Goal: Task Accomplishment & Management: Manage account settings

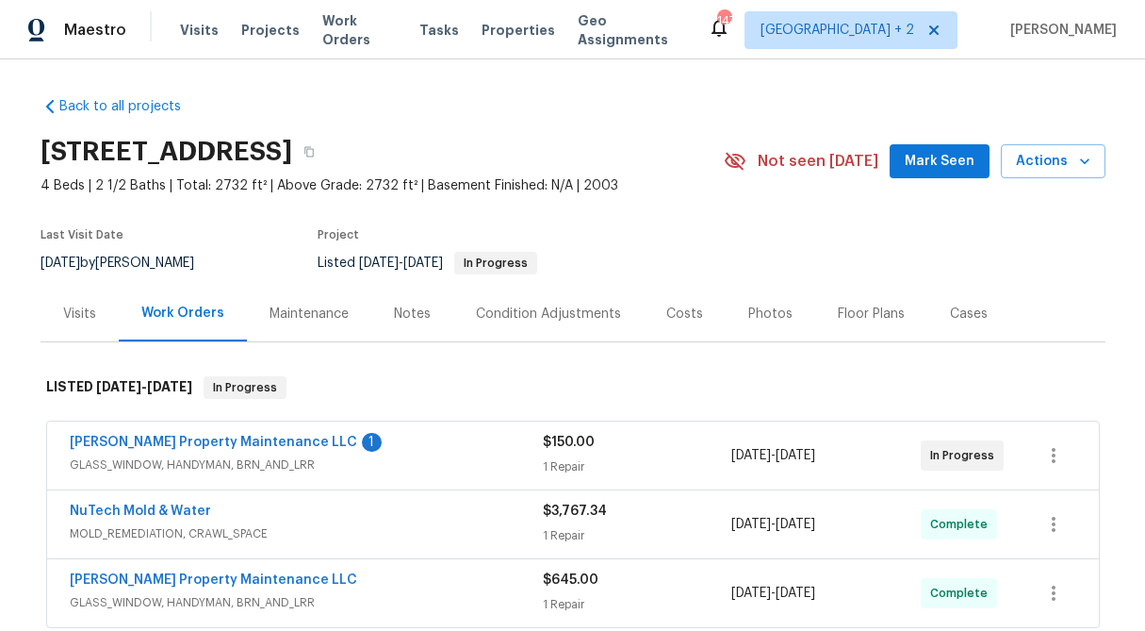
click at [584, 453] on div "$150.00 1 Repair" at bounding box center [637, 455] width 189 height 45
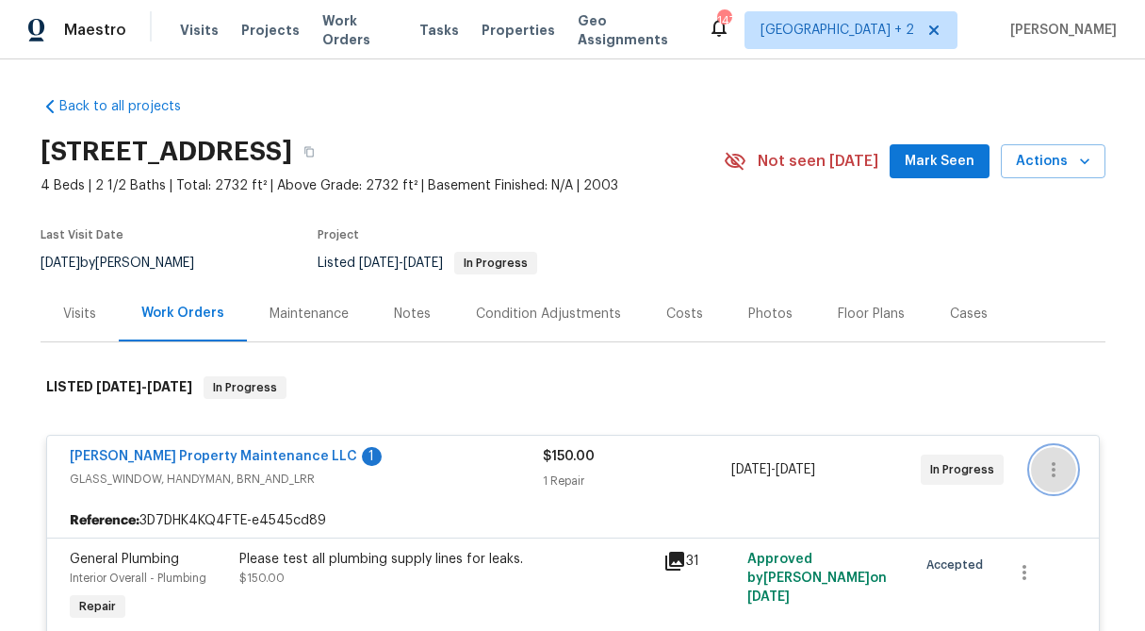
click at [1061, 466] on icon "button" at bounding box center [1053, 469] width 23 height 23
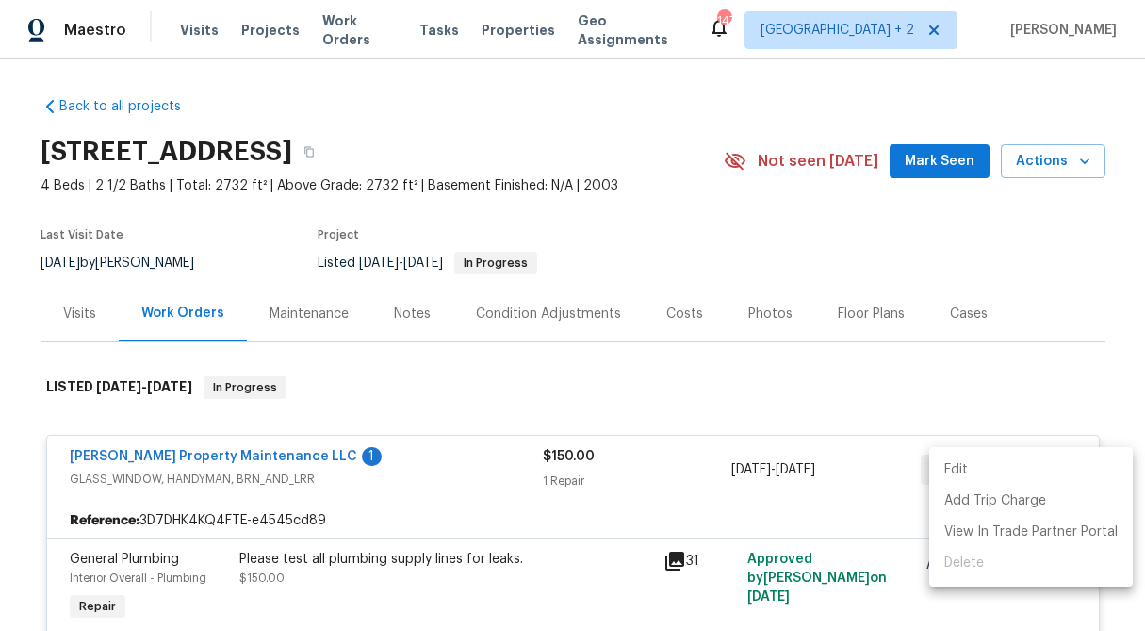
click at [1061, 466] on li "Edit" at bounding box center [1031, 469] width 204 height 31
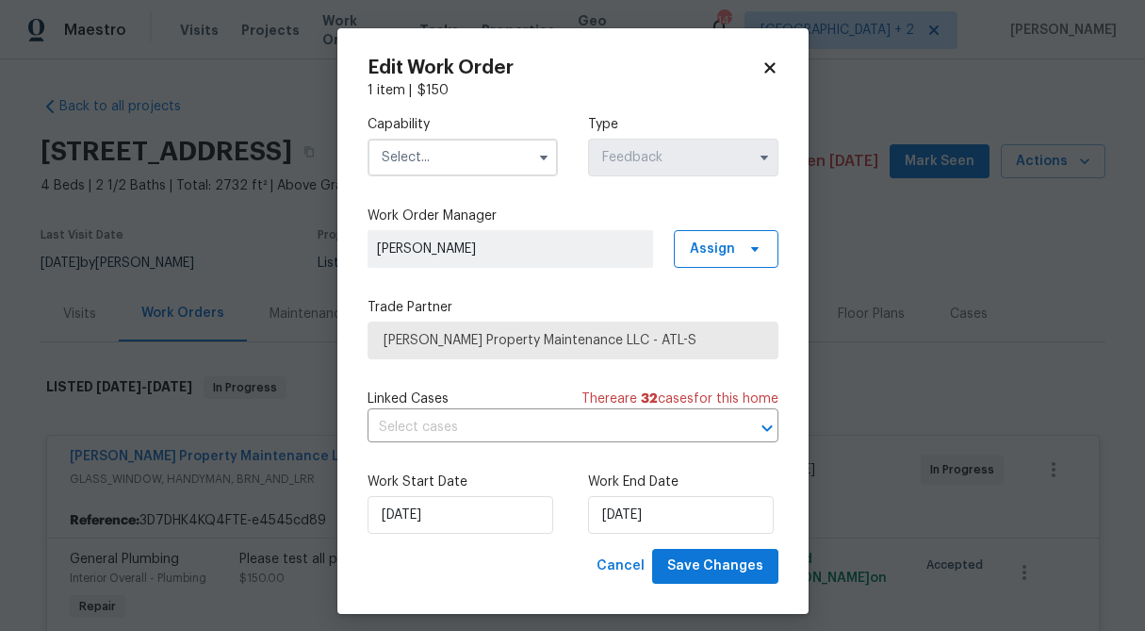
click at [776, 73] on icon at bounding box center [770, 67] width 17 height 17
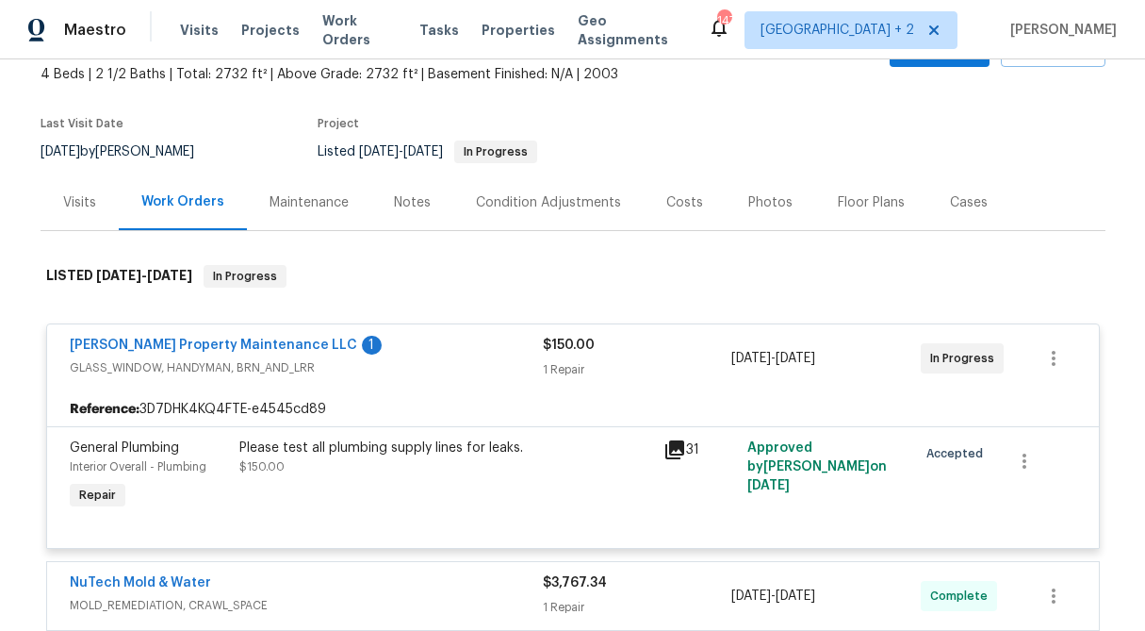
scroll to position [112, 0]
click at [218, 339] on link "[PERSON_NAME] Property Maintenance LLC" at bounding box center [213, 343] width 287 height 13
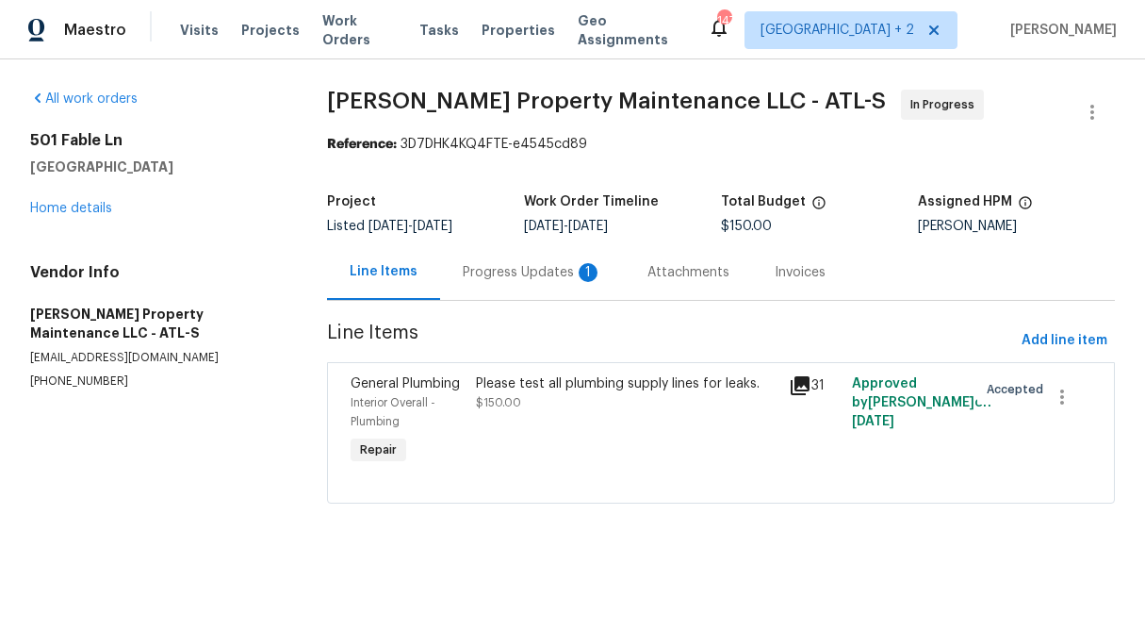
click at [494, 280] on div "Progress Updates 1" at bounding box center [532, 272] width 139 height 19
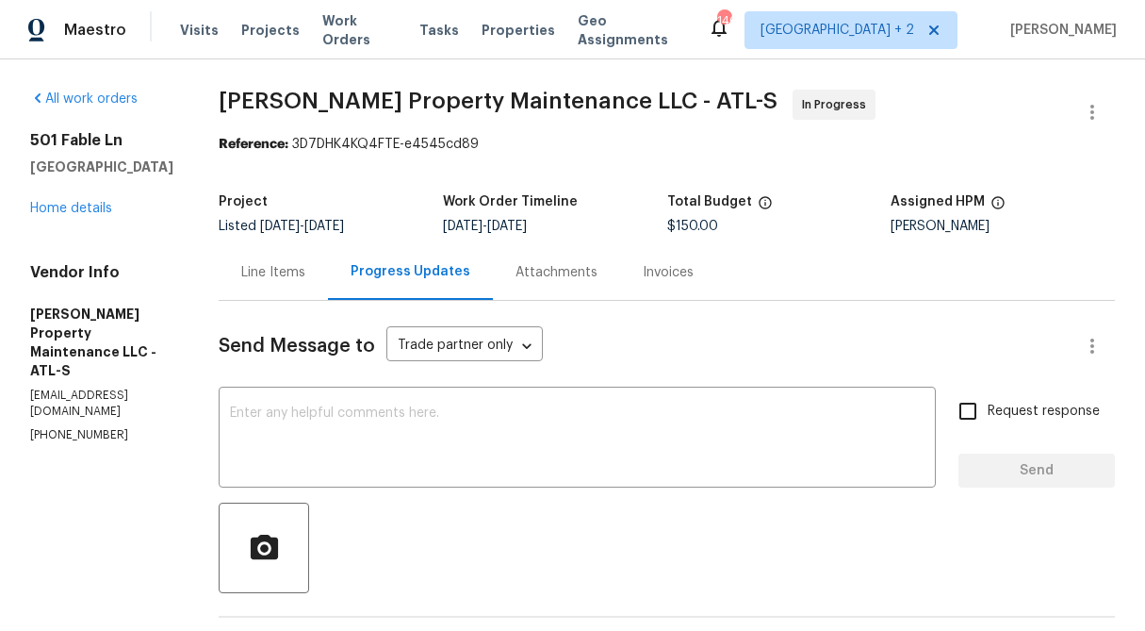
click at [278, 290] on div "Line Items" at bounding box center [273, 272] width 109 height 56
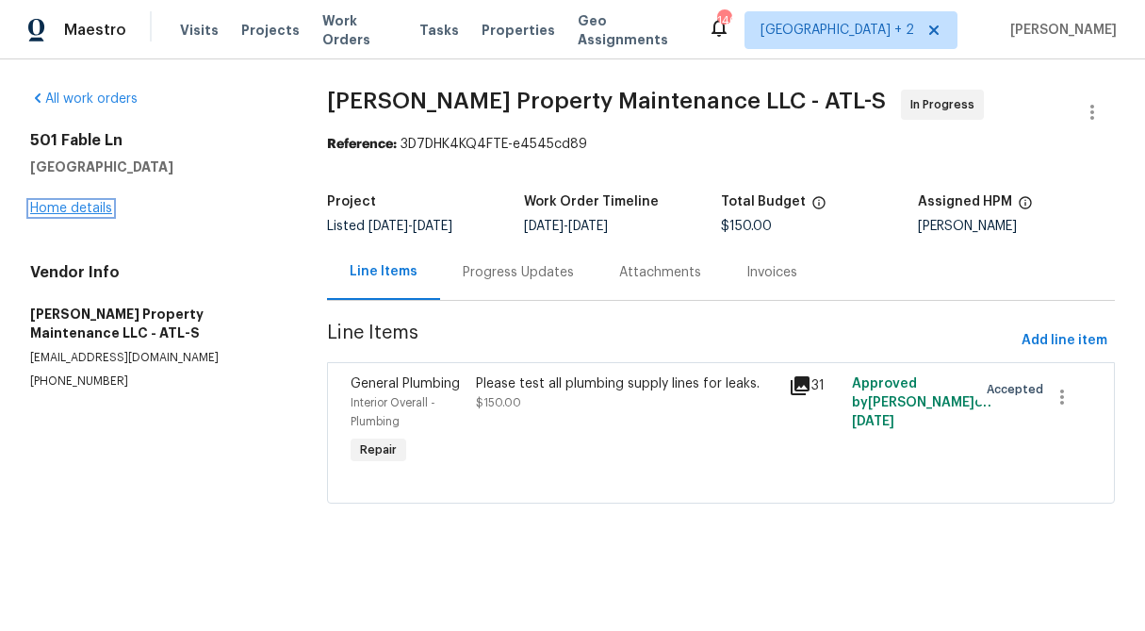
click at [66, 214] on link "Home details" at bounding box center [71, 208] width 82 height 13
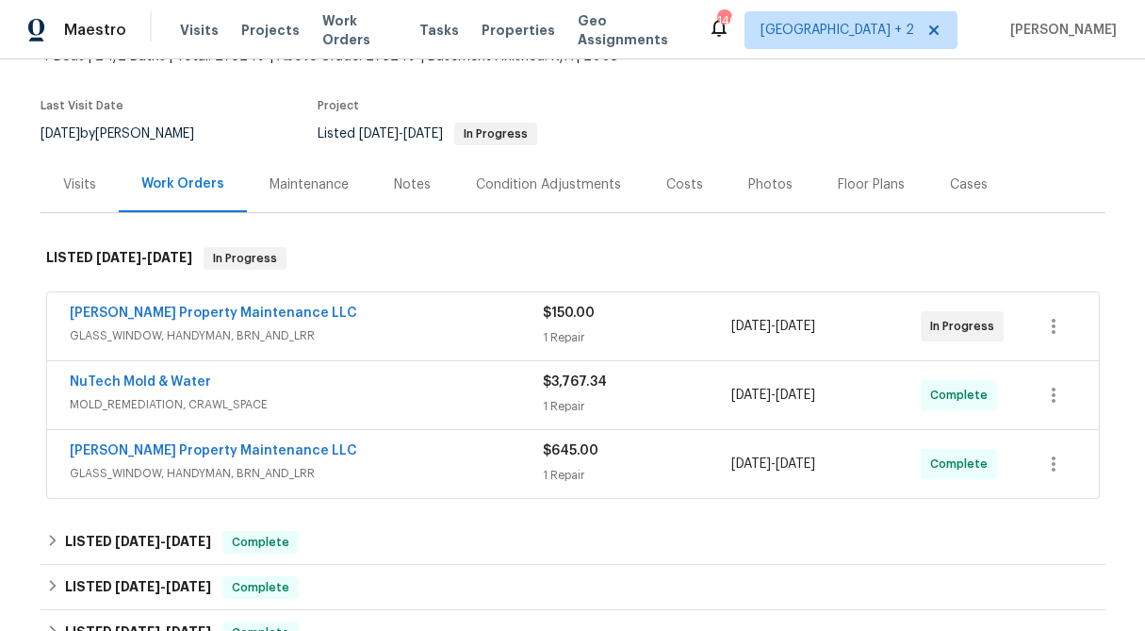
scroll to position [136, 0]
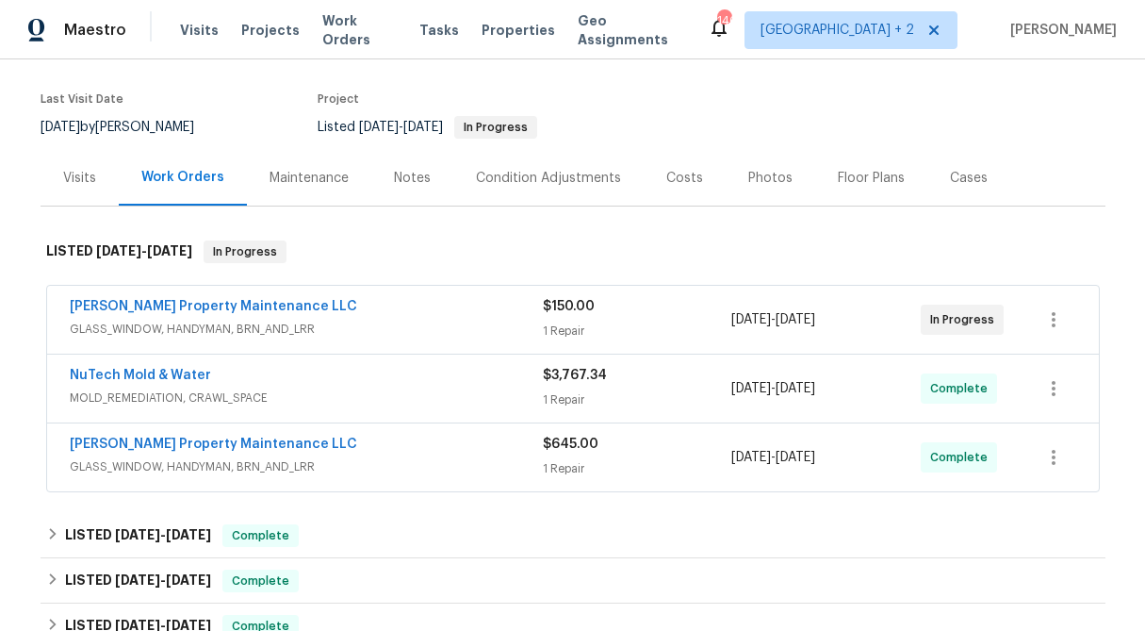
click at [608, 386] on div "$3,767.34 1 Repair" at bounding box center [637, 388] width 189 height 45
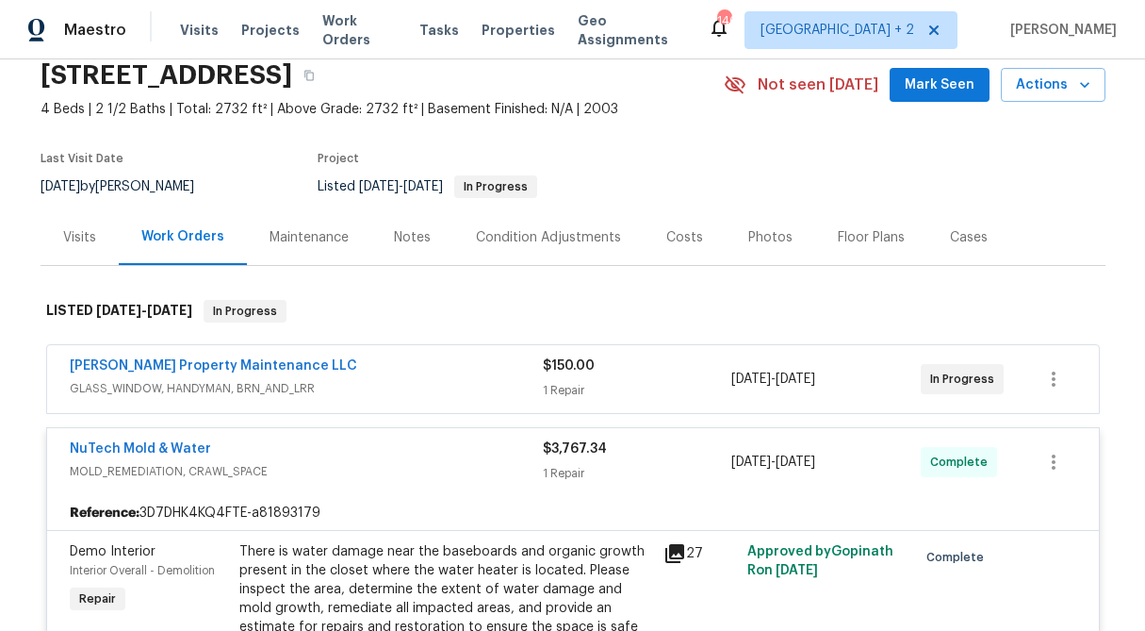
scroll to position [0, 0]
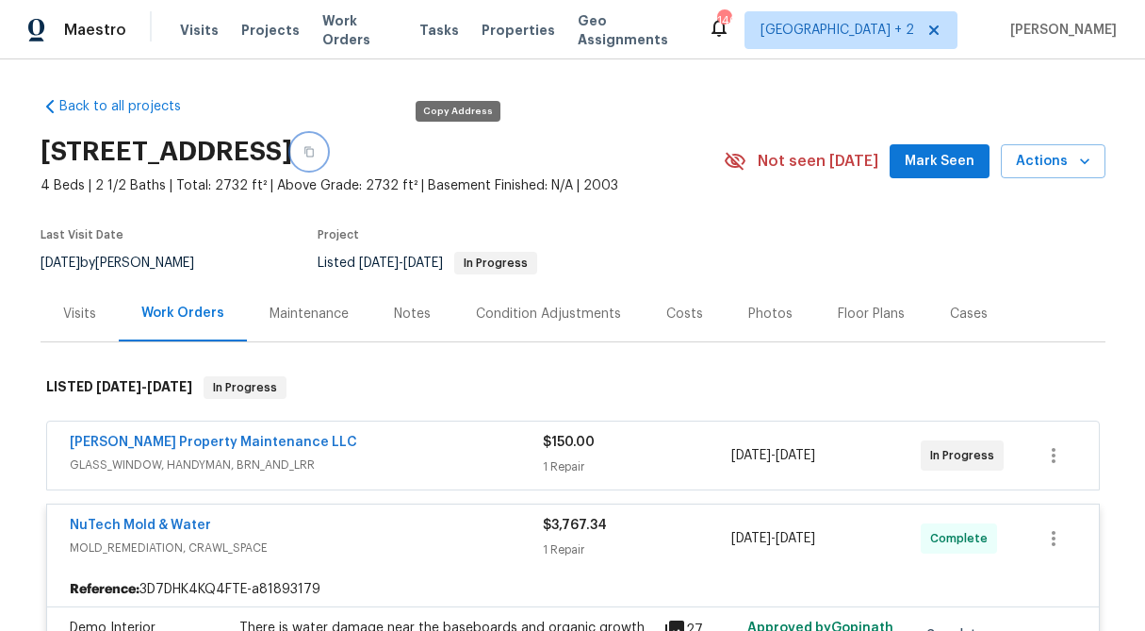
click at [326, 157] on button "button" at bounding box center [309, 152] width 34 height 34
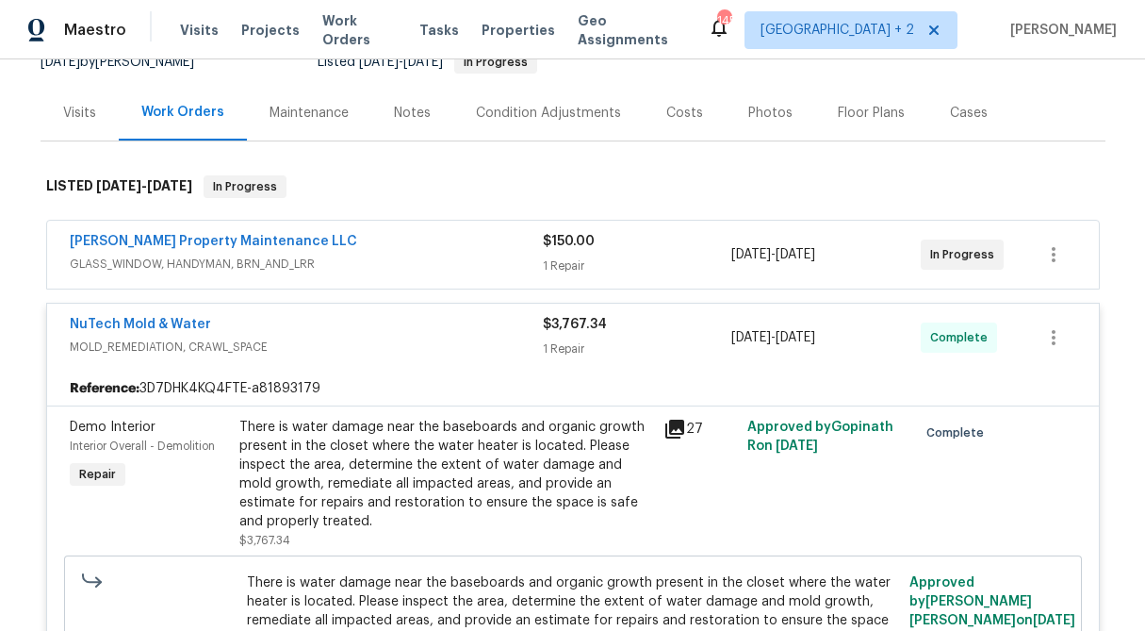
click at [574, 345] on div "1 Repair" at bounding box center [637, 348] width 189 height 19
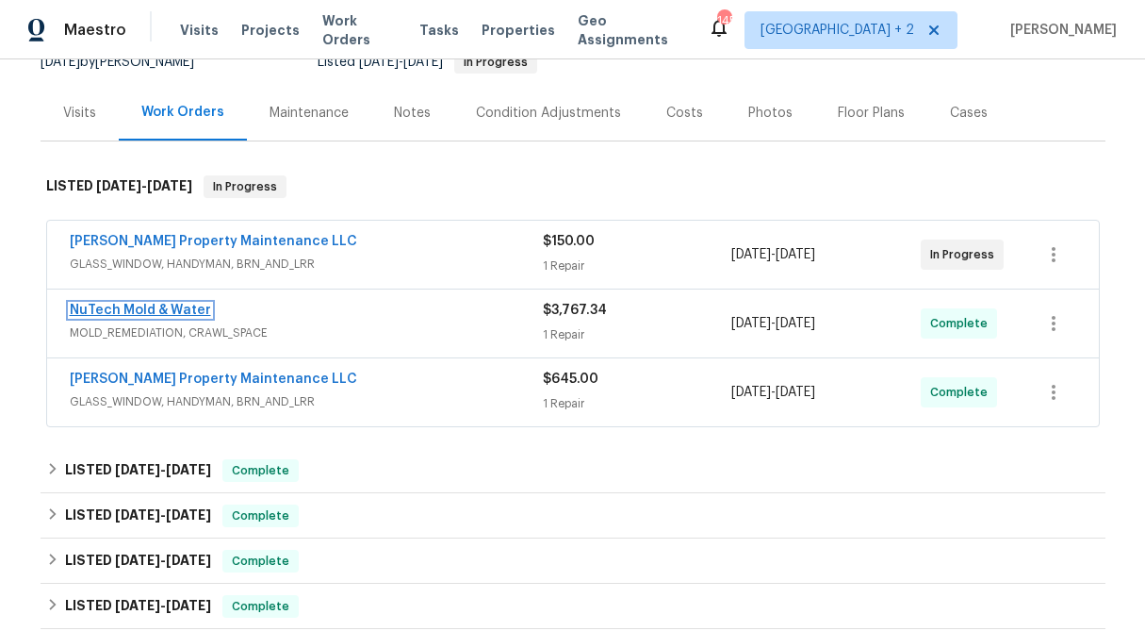
click at [170, 311] on link "NuTech Mold & Water" at bounding box center [140, 309] width 141 height 13
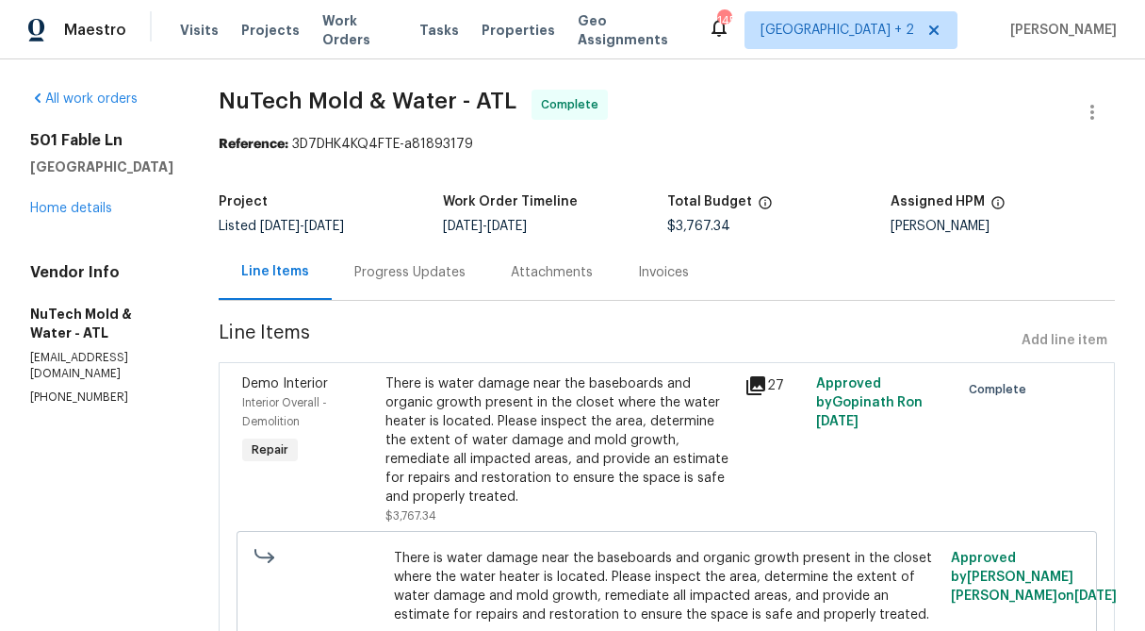
click at [386, 289] on div "Progress Updates" at bounding box center [410, 272] width 156 height 56
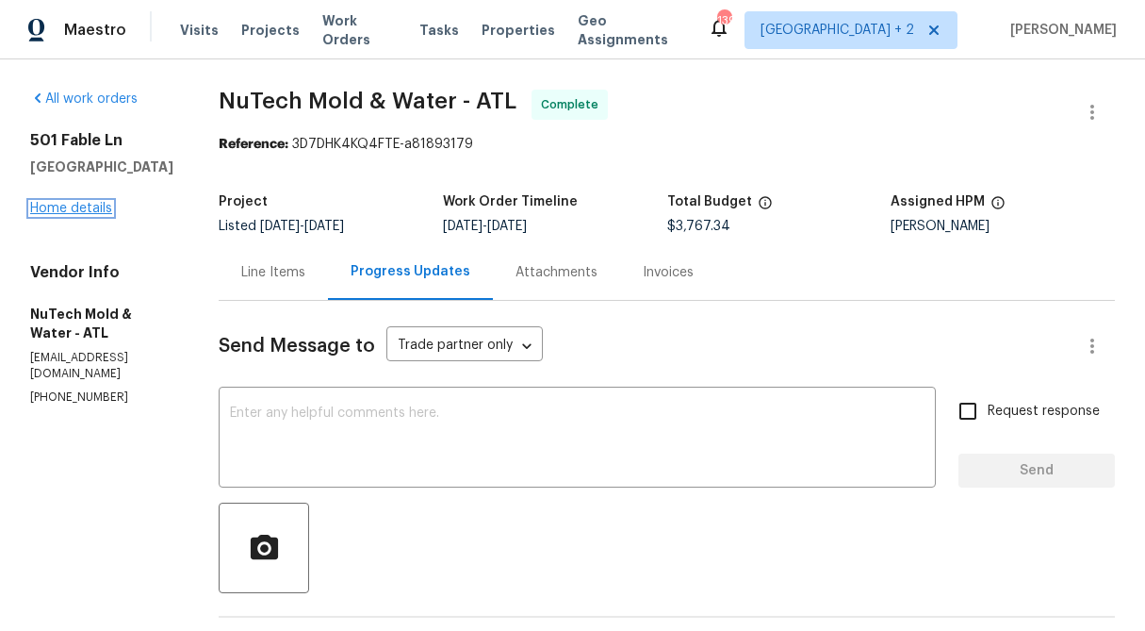
click at [106, 212] on link "Home details" at bounding box center [71, 208] width 82 height 13
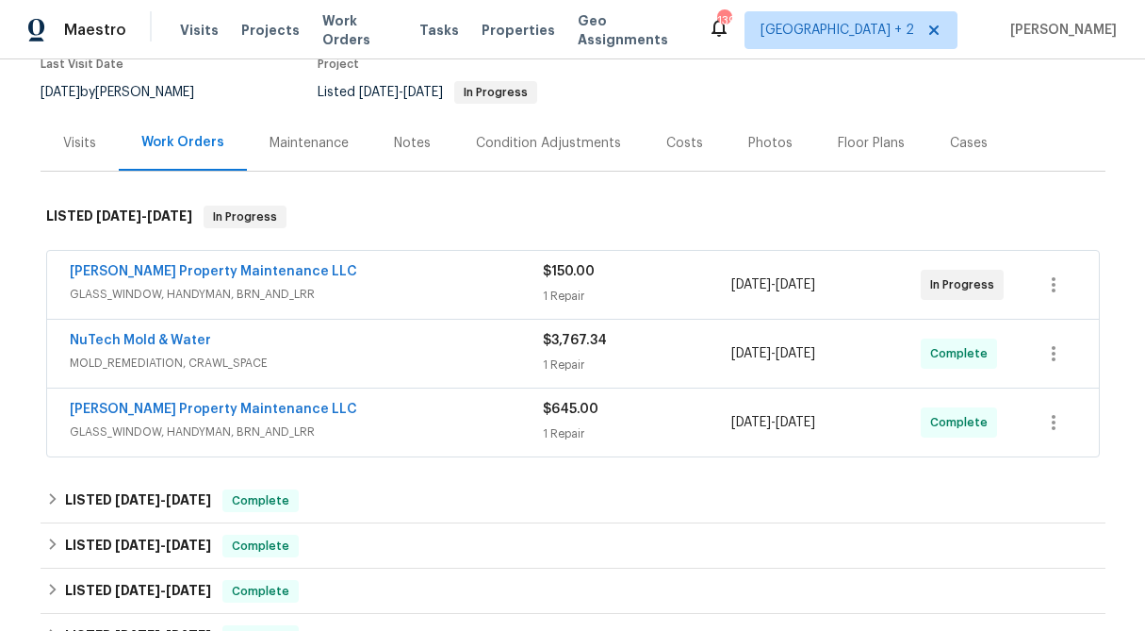
scroll to position [172, 0]
click at [630, 283] on div "$150.00 1 Repair" at bounding box center [637, 283] width 189 height 45
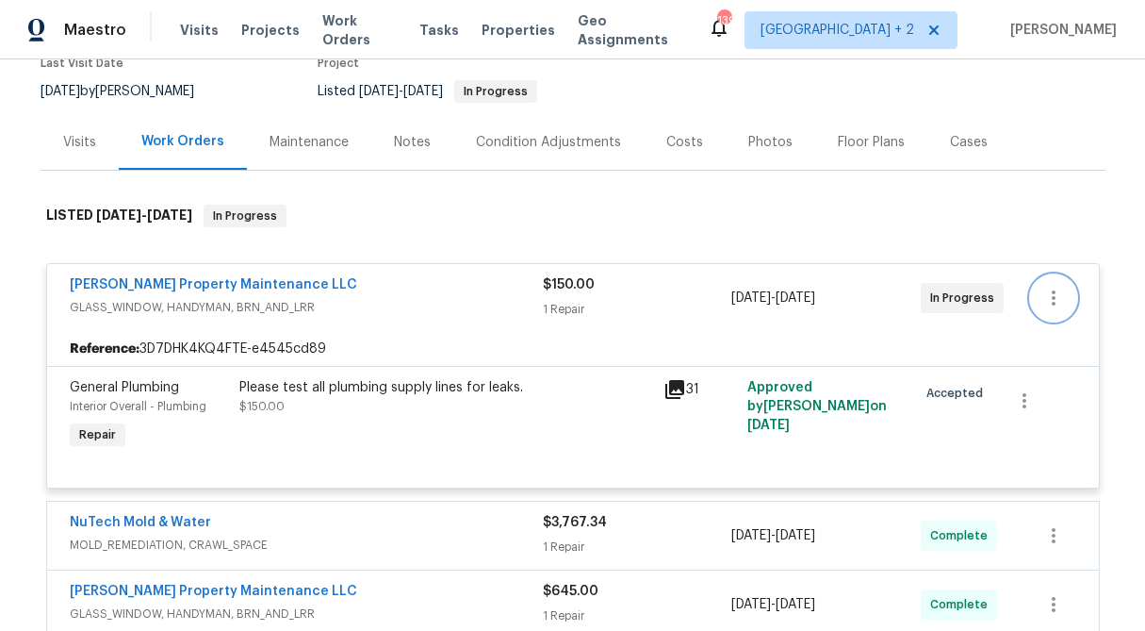
click at [1057, 315] on button "button" at bounding box center [1053, 297] width 45 height 45
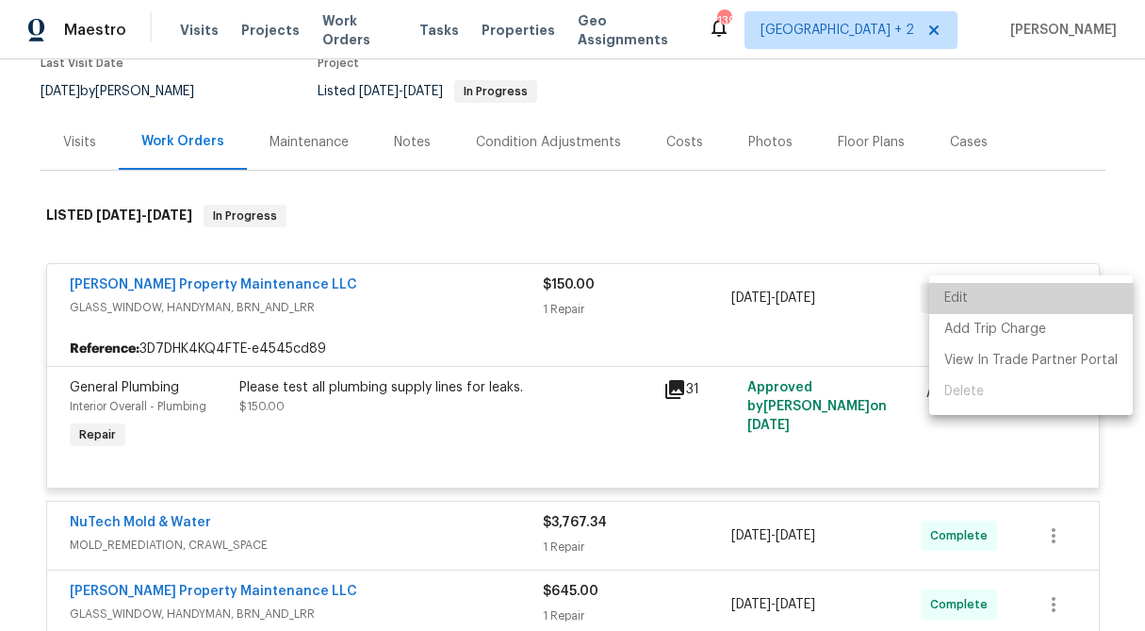
click at [1042, 302] on li "Edit" at bounding box center [1031, 298] width 204 height 31
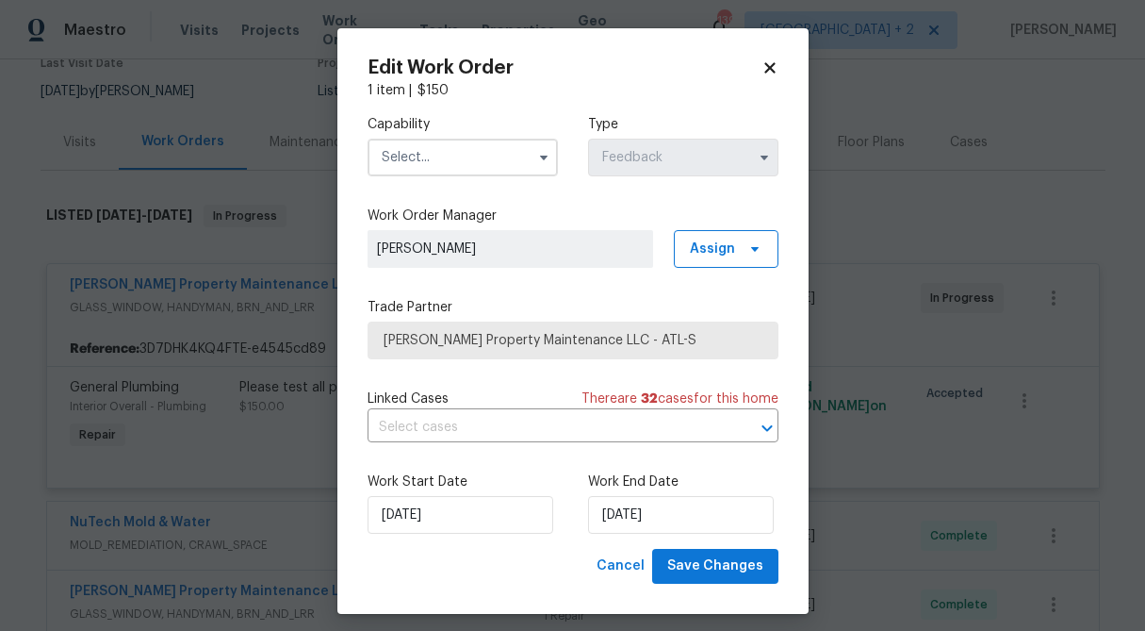
click at [774, 73] on icon at bounding box center [769, 67] width 10 height 10
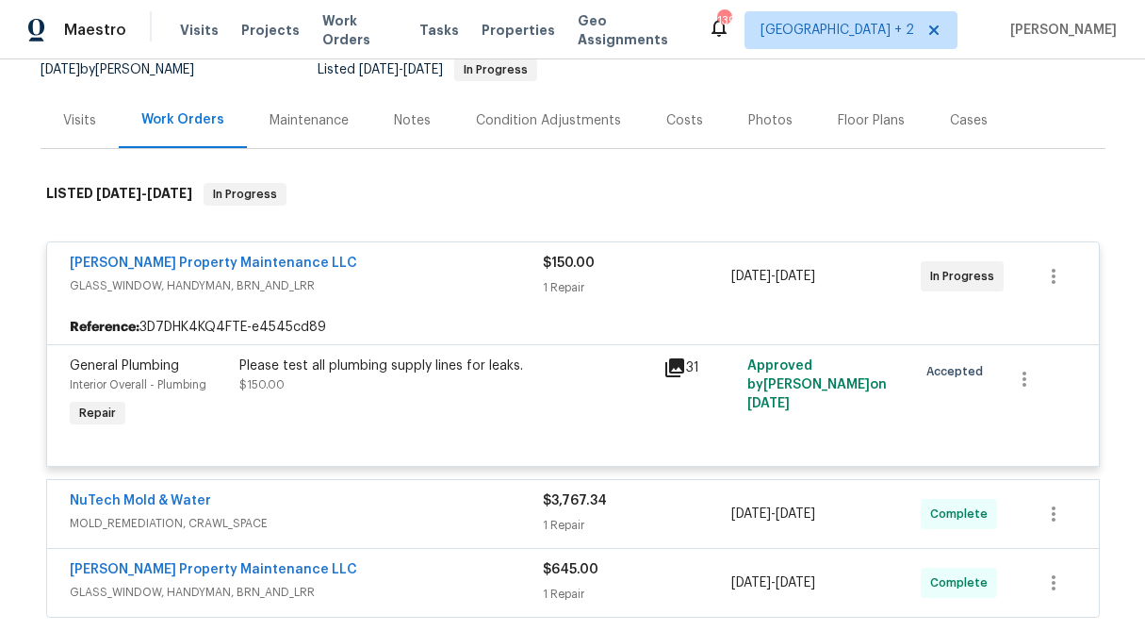
scroll to position [206, 0]
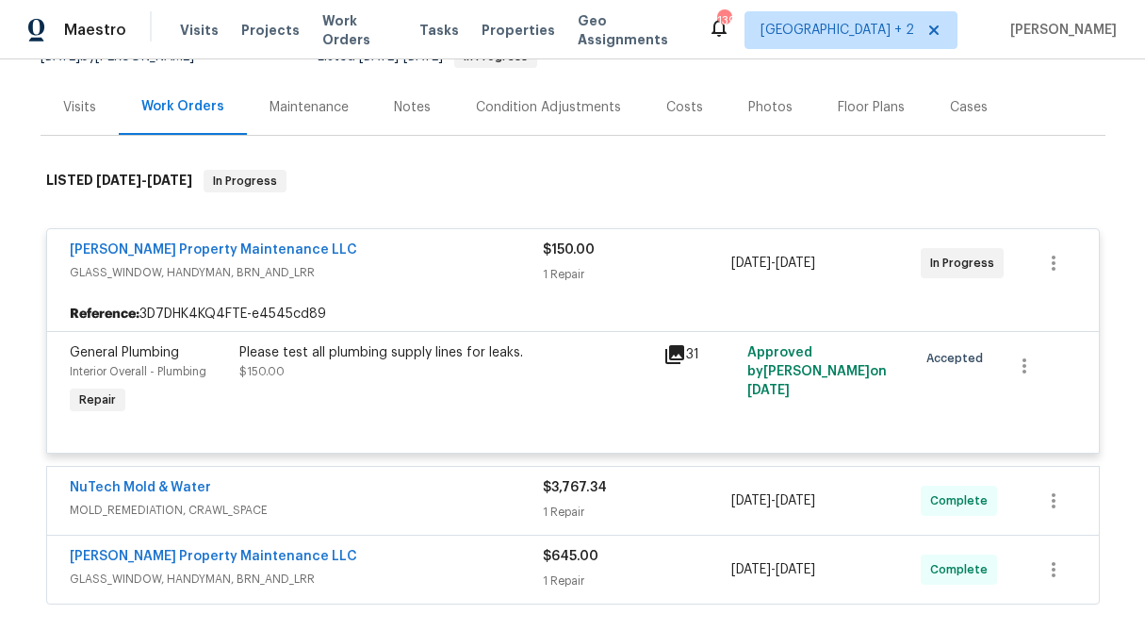
click at [573, 270] on div "1 Repair" at bounding box center [637, 274] width 189 height 19
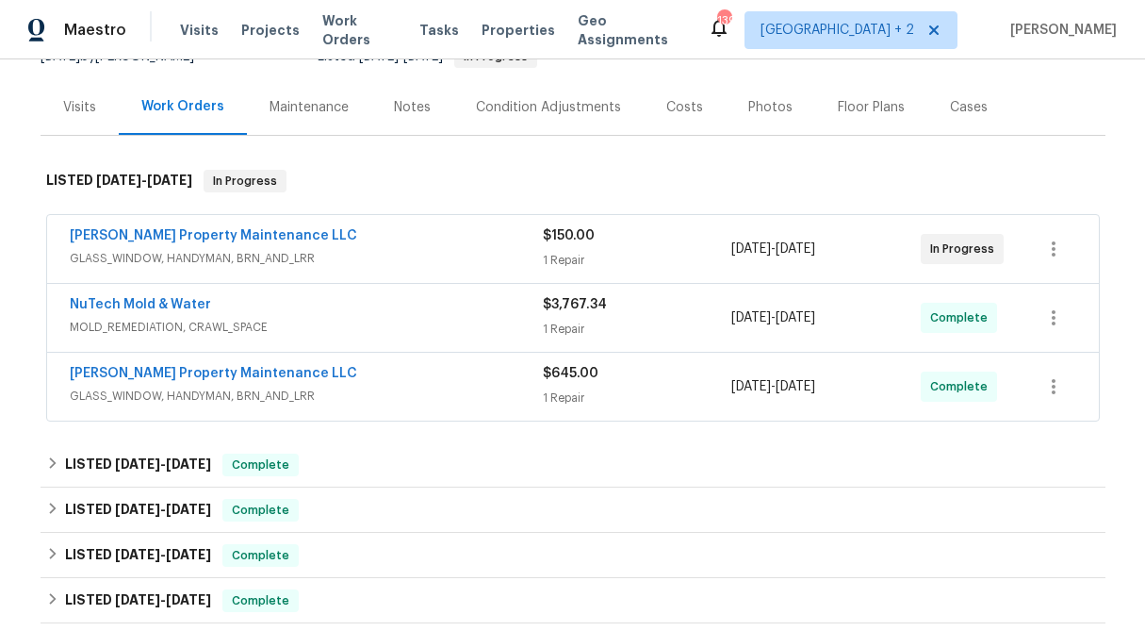
click at [567, 238] on span "$150.00" at bounding box center [569, 235] width 52 height 13
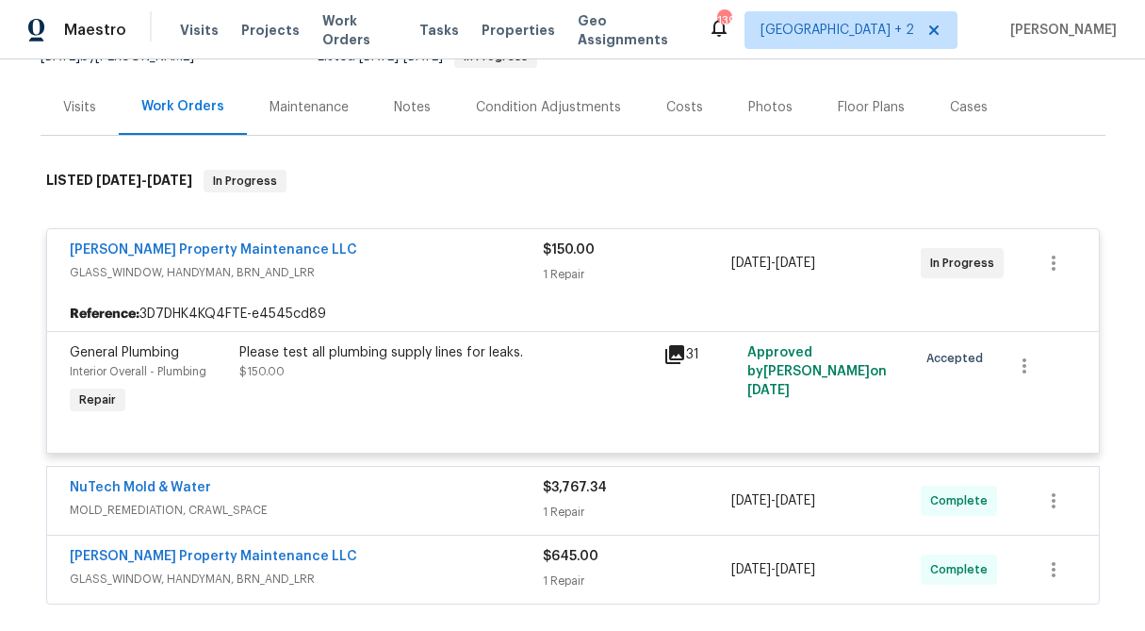
click at [572, 255] on span "$150.00" at bounding box center [569, 249] width 52 height 13
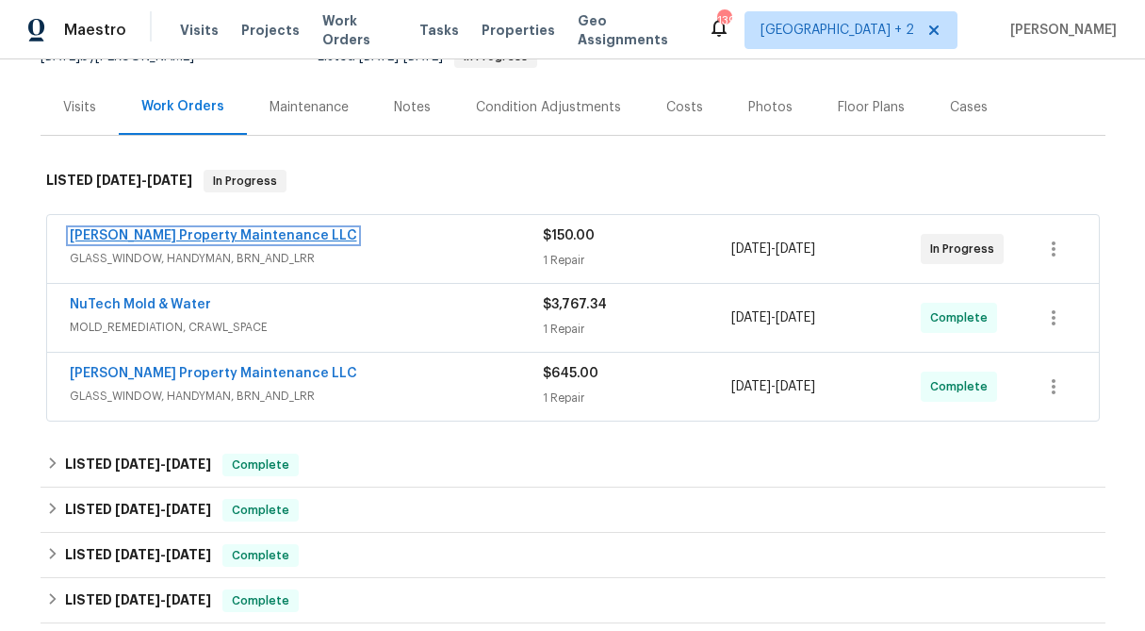
click at [206, 235] on link "[PERSON_NAME] Property Maintenance LLC" at bounding box center [213, 235] width 287 height 13
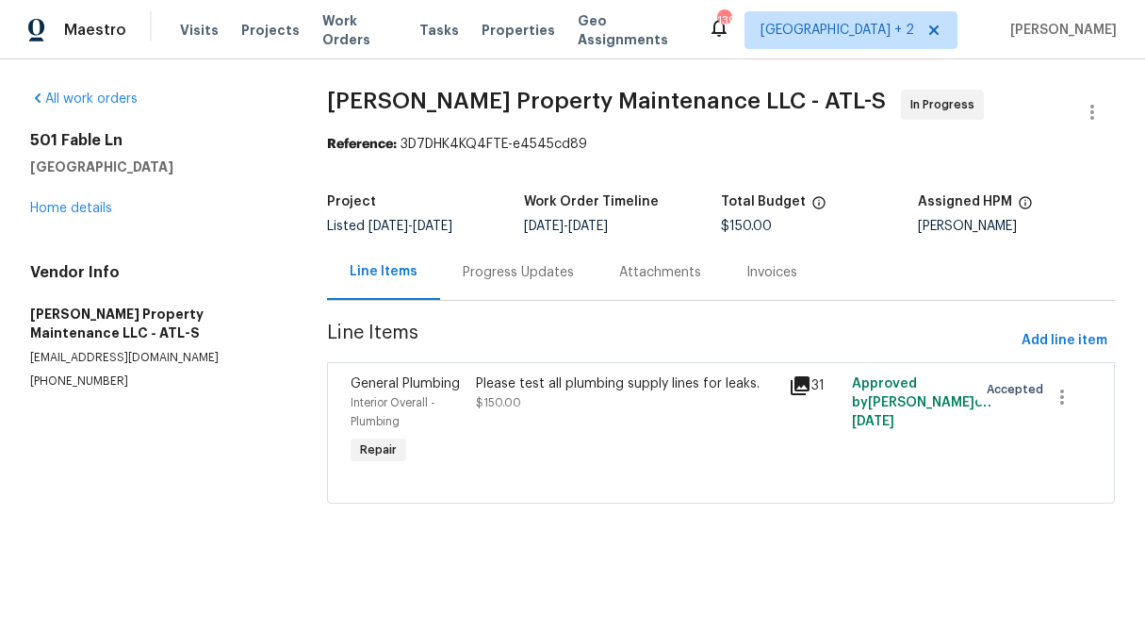
click at [516, 279] on div "Progress Updates" at bounding box center [518, 272] width 111 height 19
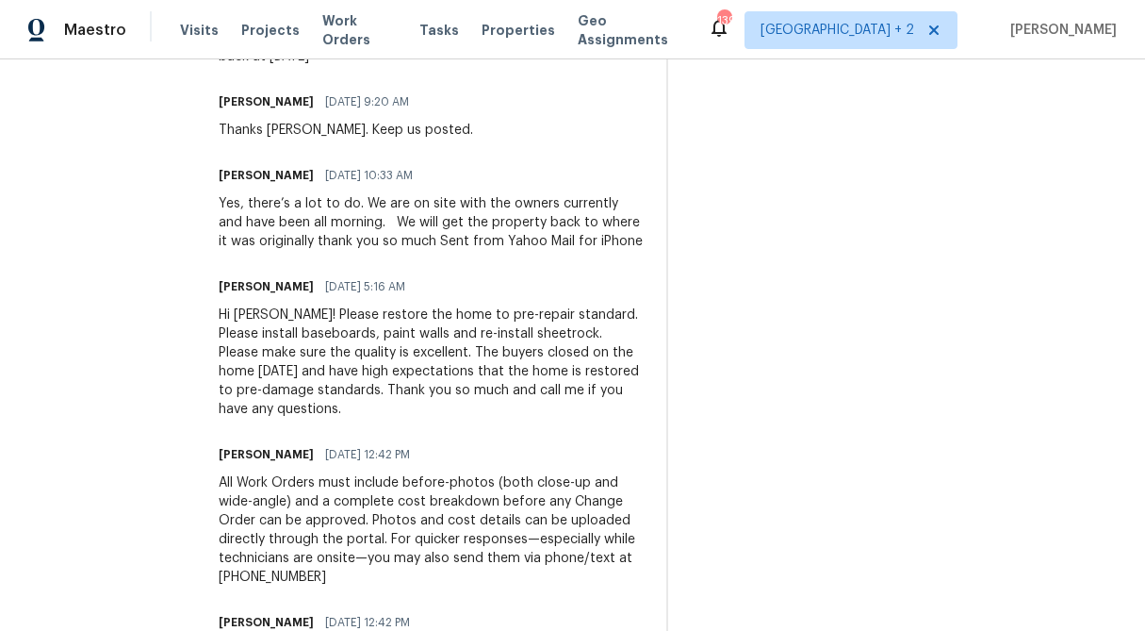
scroll to position [732, 0]
